Goal: Find specific page/section: Find specific page/section

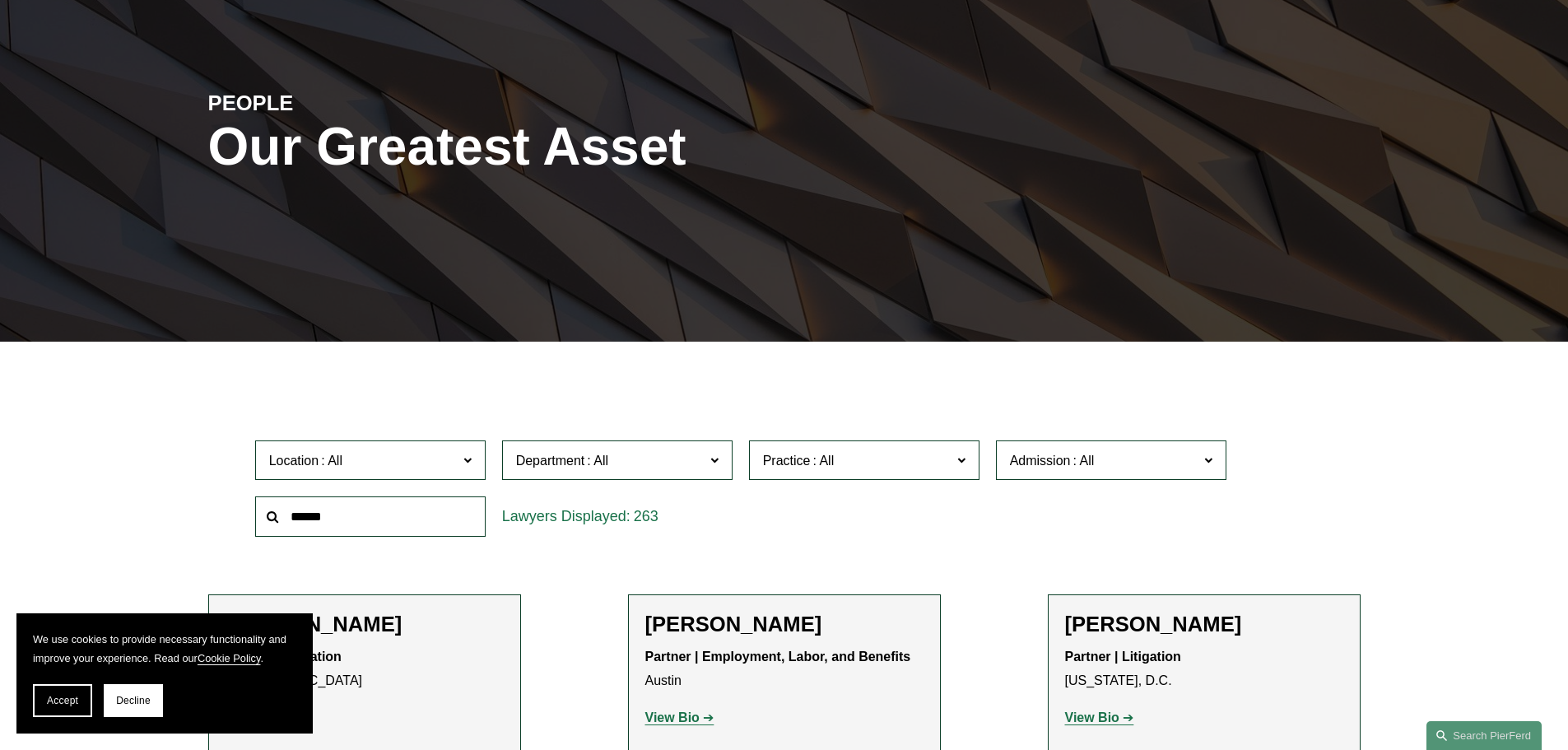
scroll to position [164, 0]
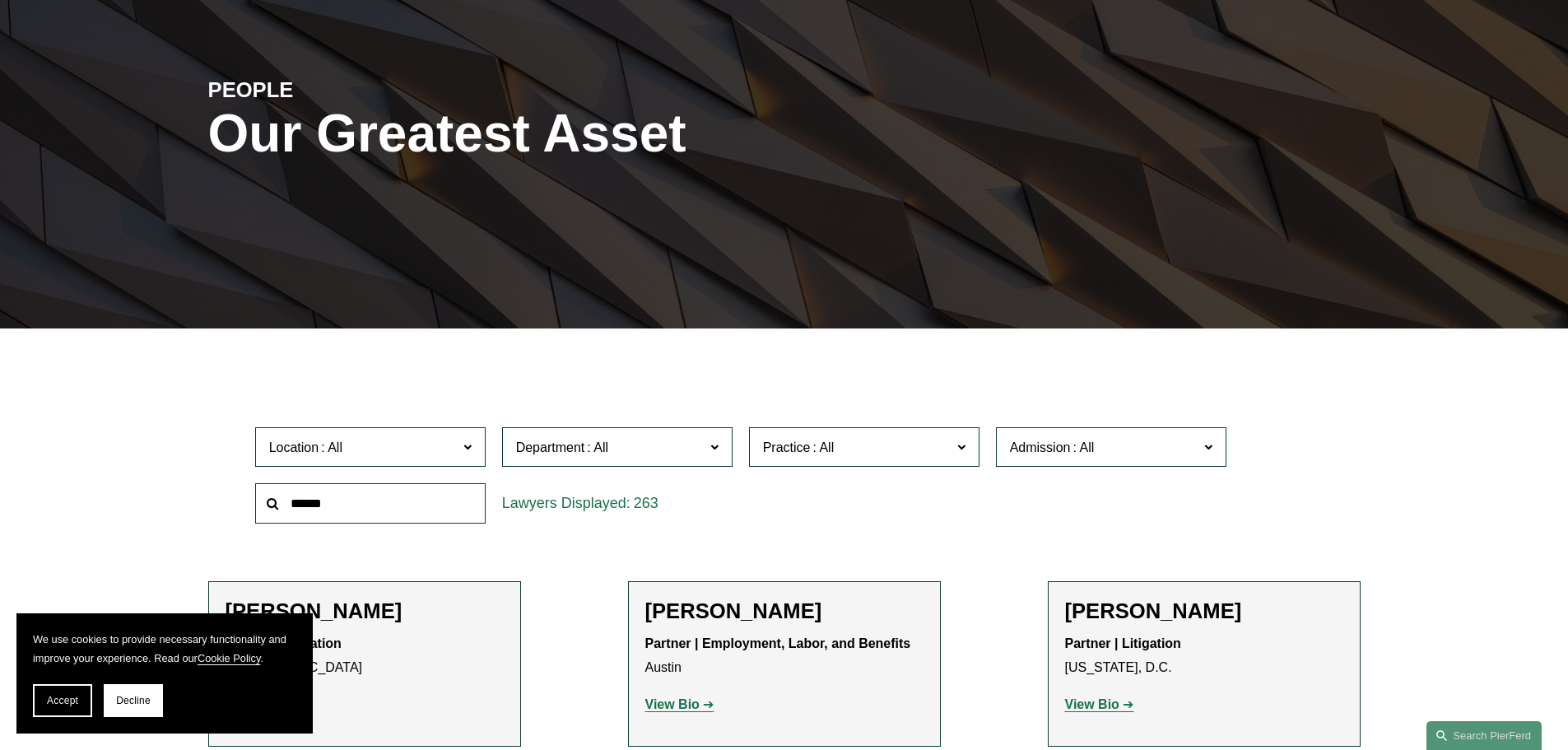
click at [909, 457] on span "Practice" at bounding box center [857, 447] width 189 height 22
click at [0, 0] on link "Cyber, Privacy & Technology" at bounding box center [0, 0] width 0 height 0
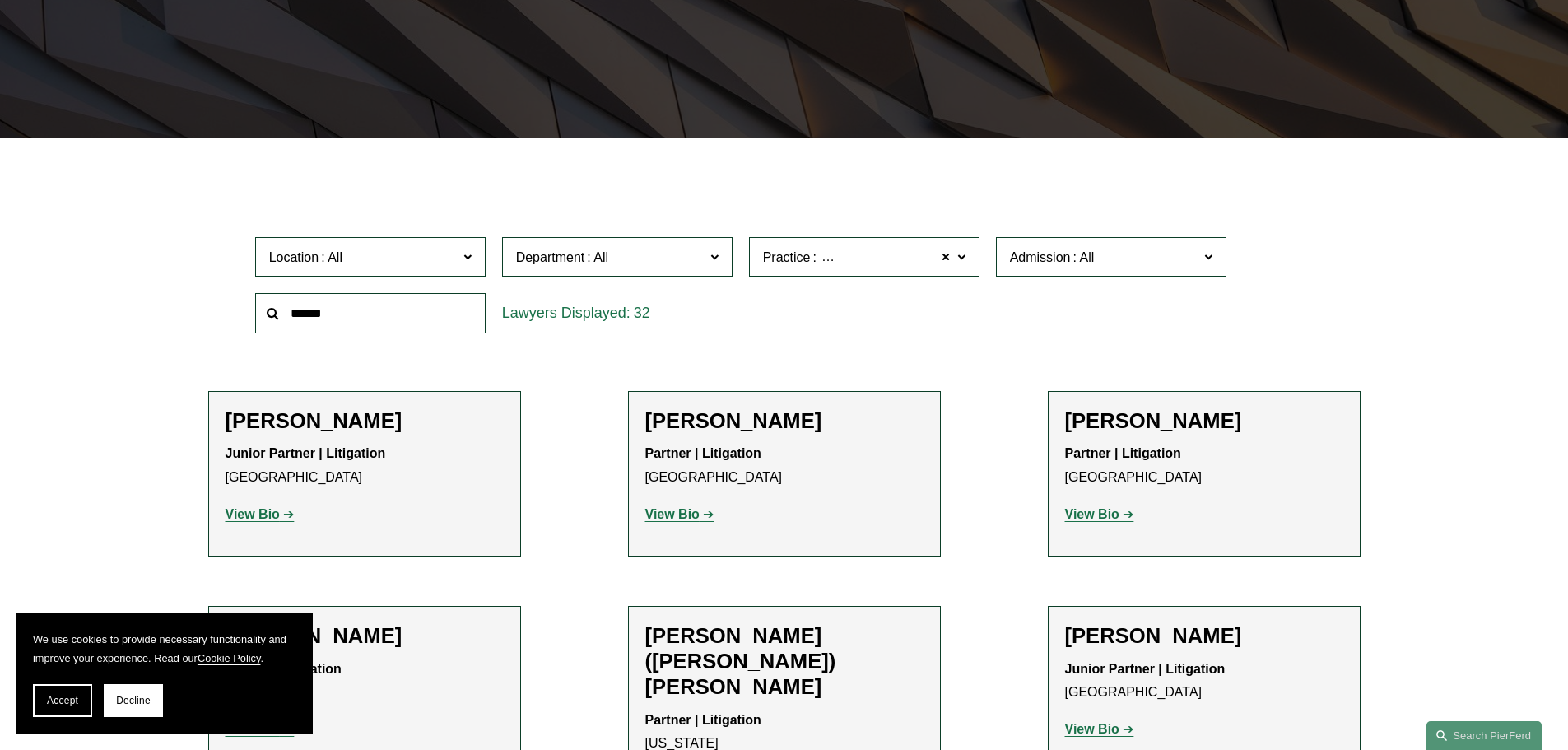
scroll to position [164, 0]
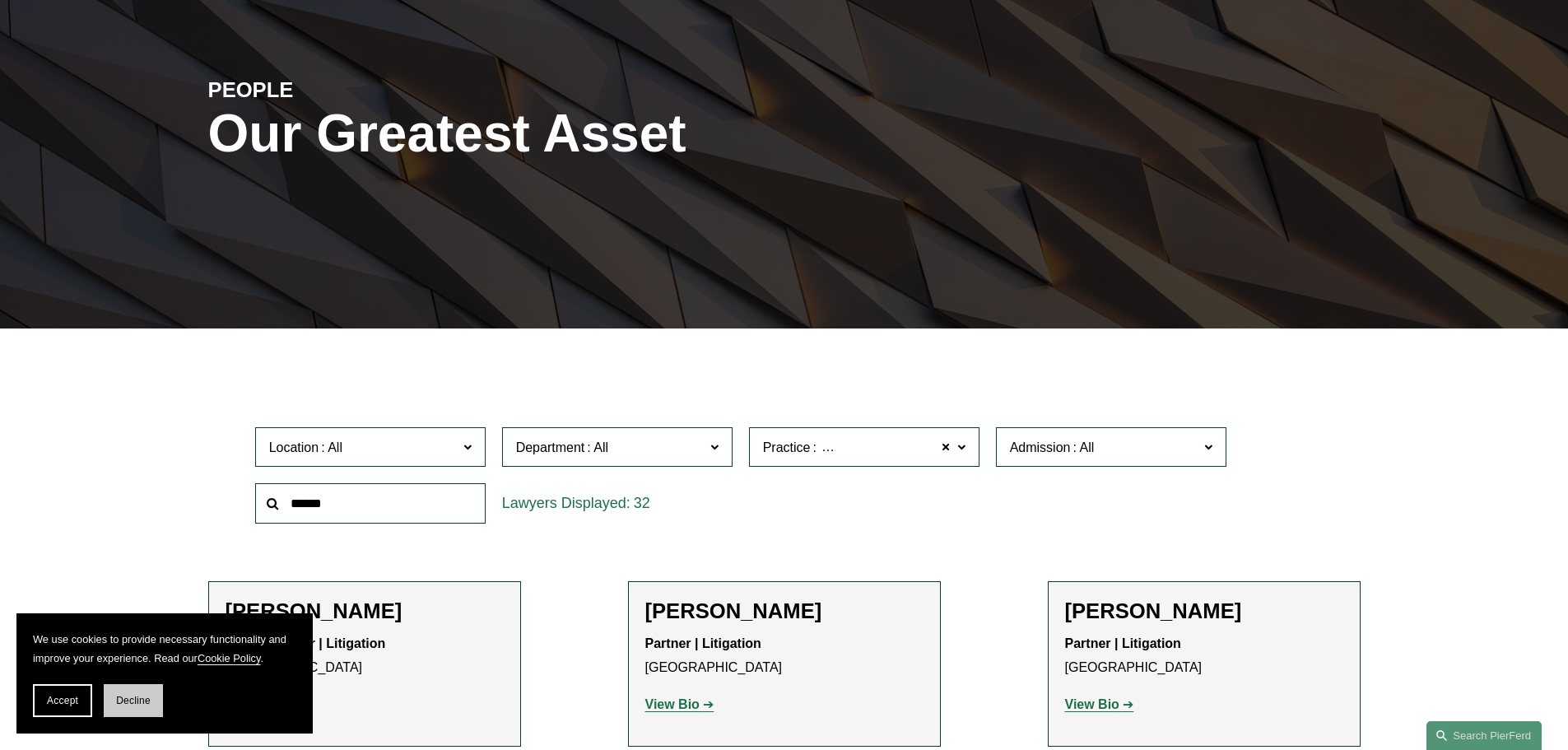
click at [107, 708] on button "Decline" at bounding box center [133, 700] width 59 height 32
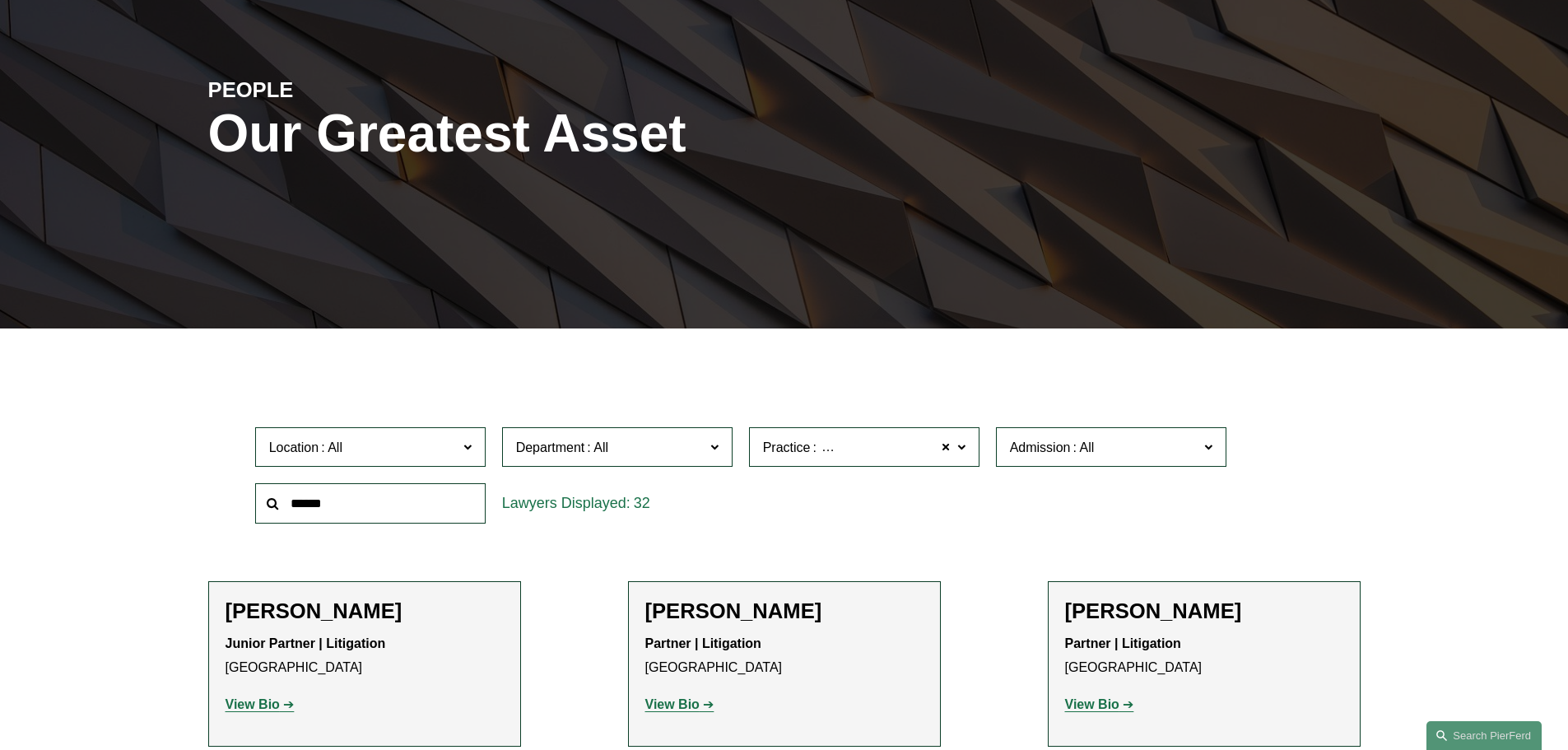
click at [363, 508] on input "text" at bounding box center [371, 503] width 230 height 40
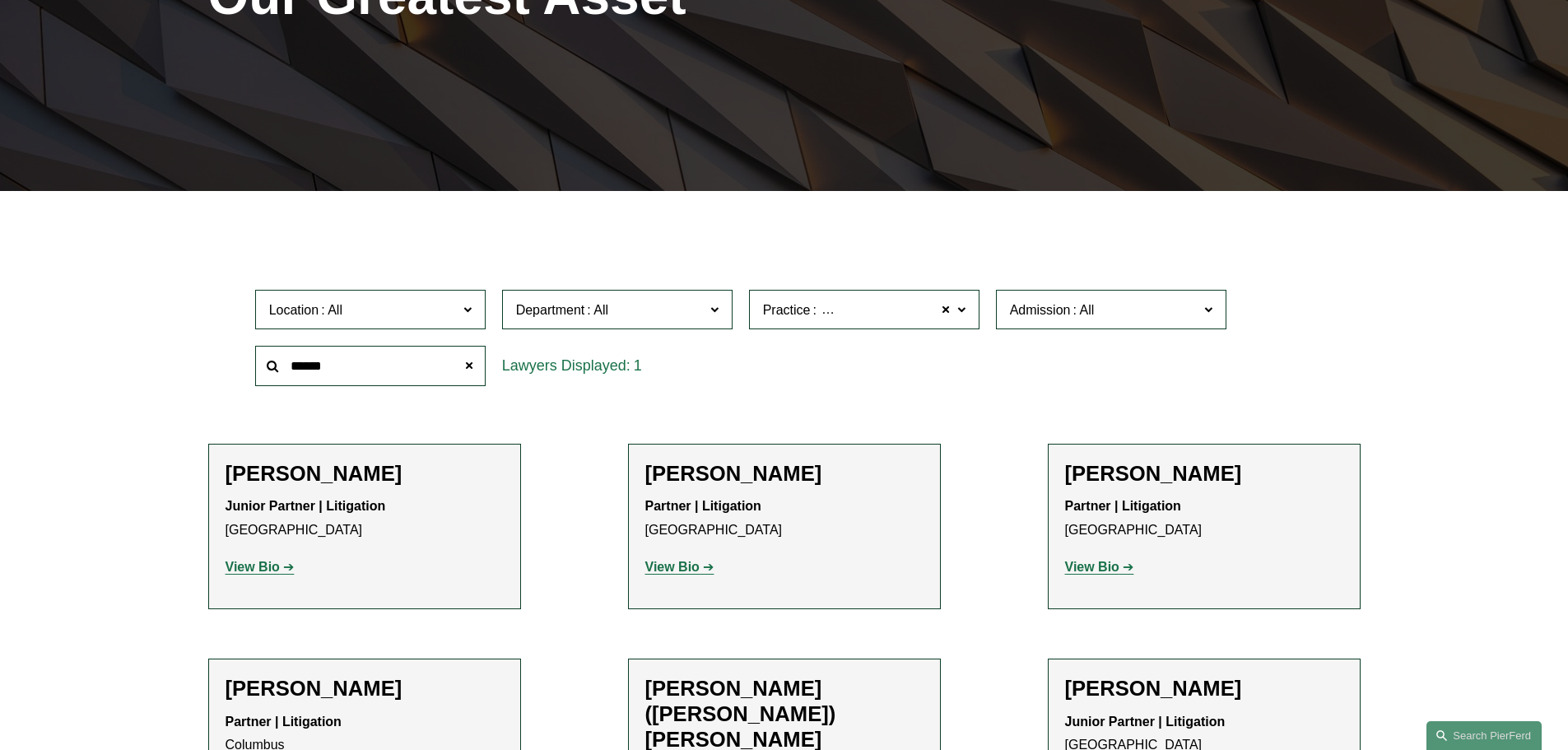
scroll to position [329, 0]
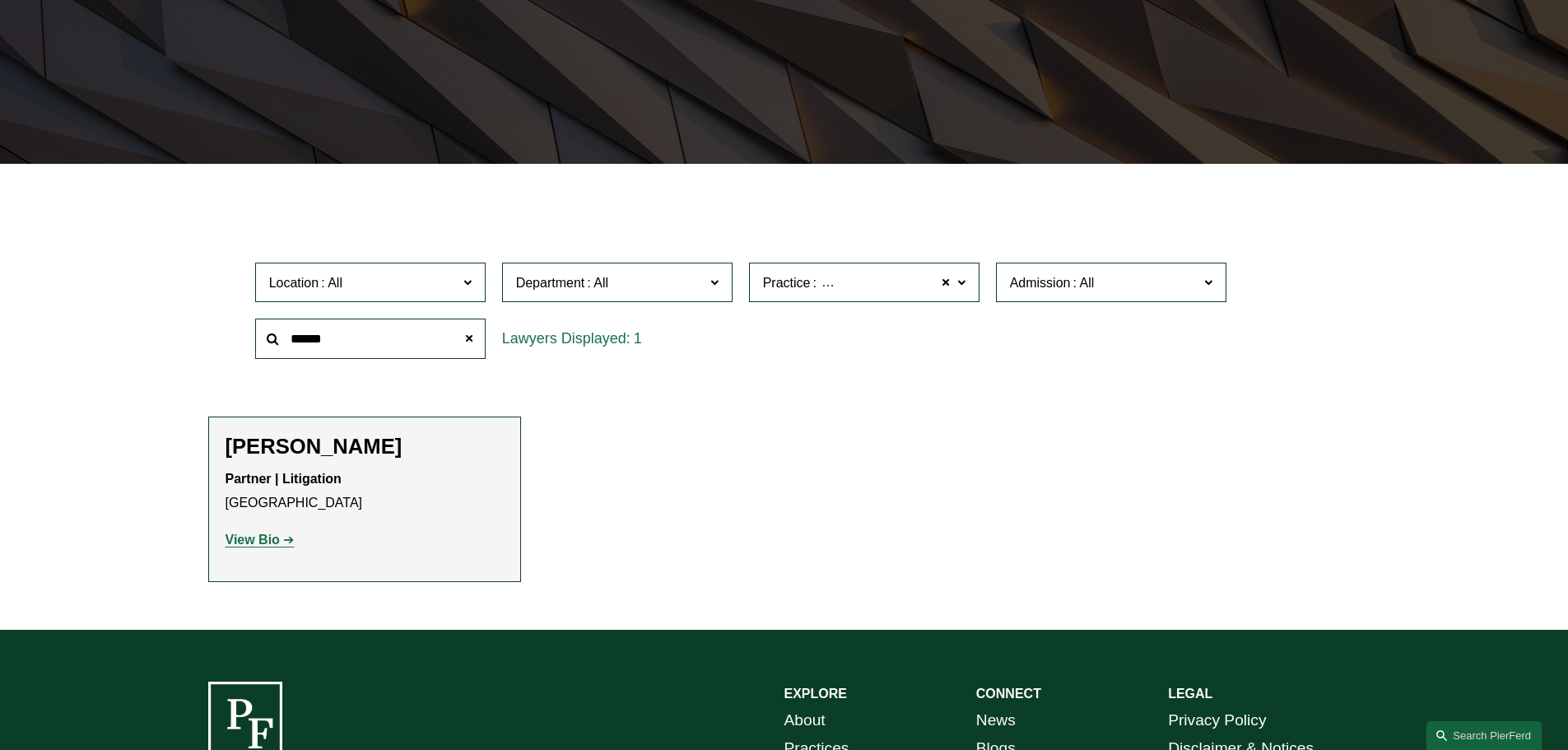
type input "******"
click at [261, 541] on strong "View Bio" at bounding box center [253, 539] width 54 height 14
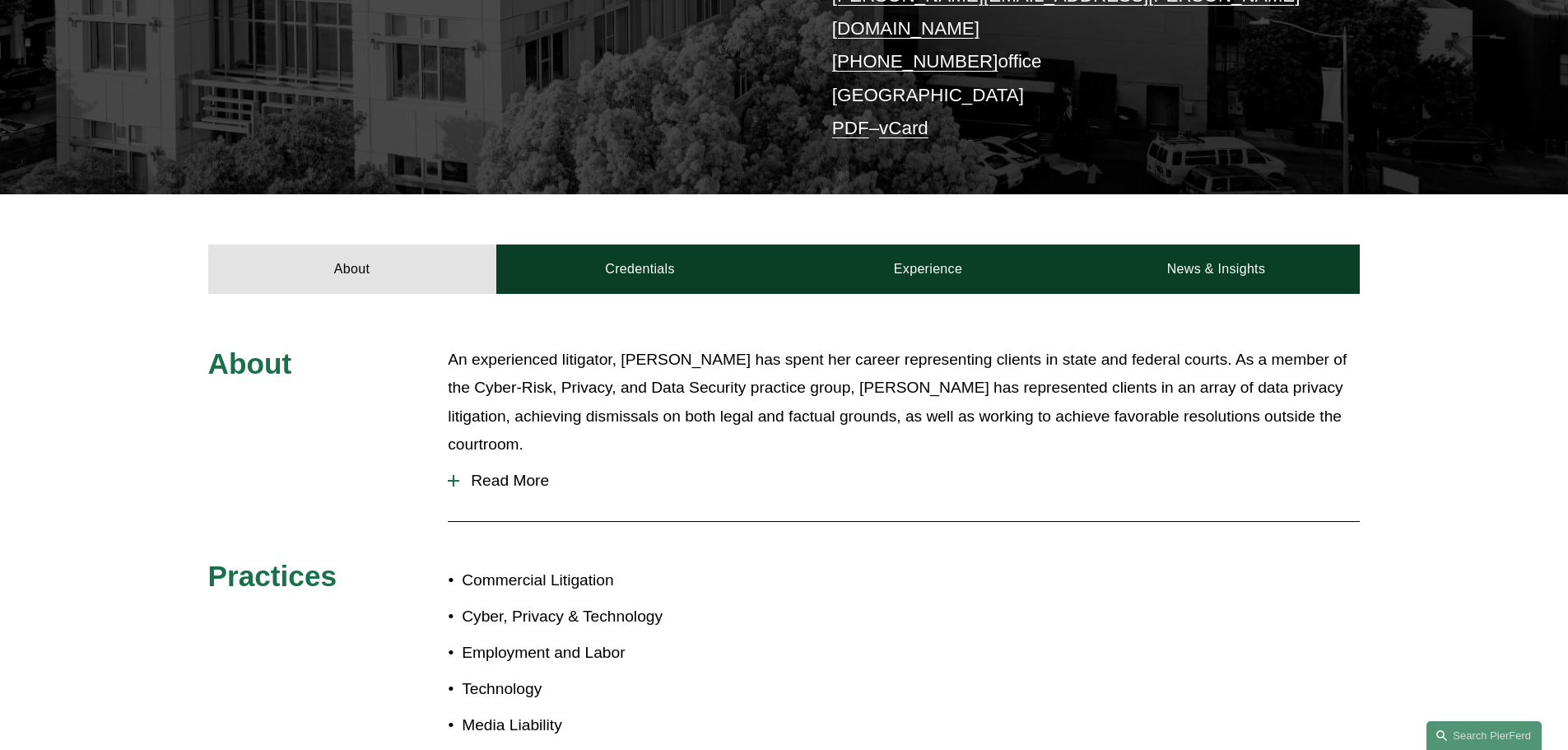
scroll to position [220, 0]
